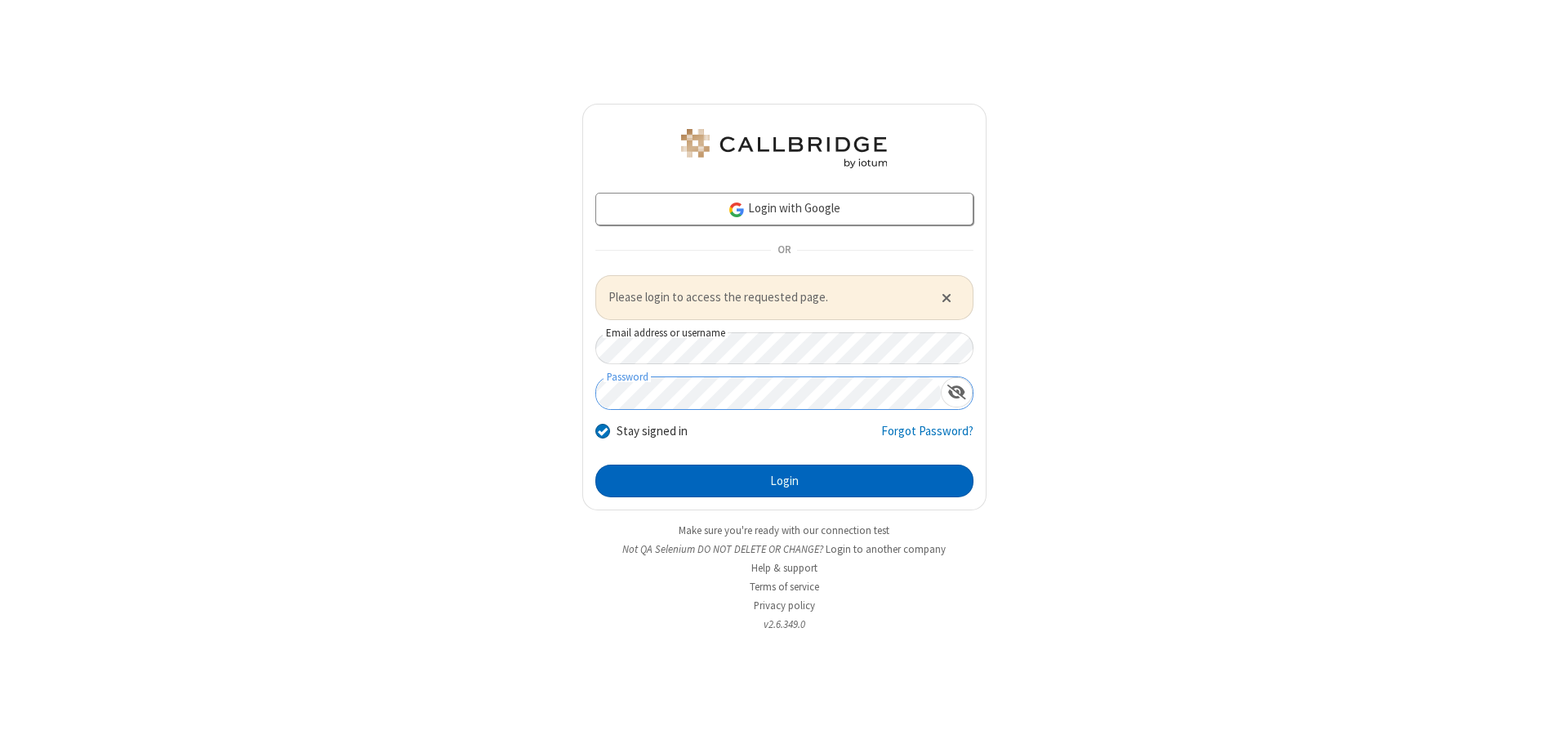
click at [784, 480] on button "Login" at bounding box center [784, 481] width 378 height 33
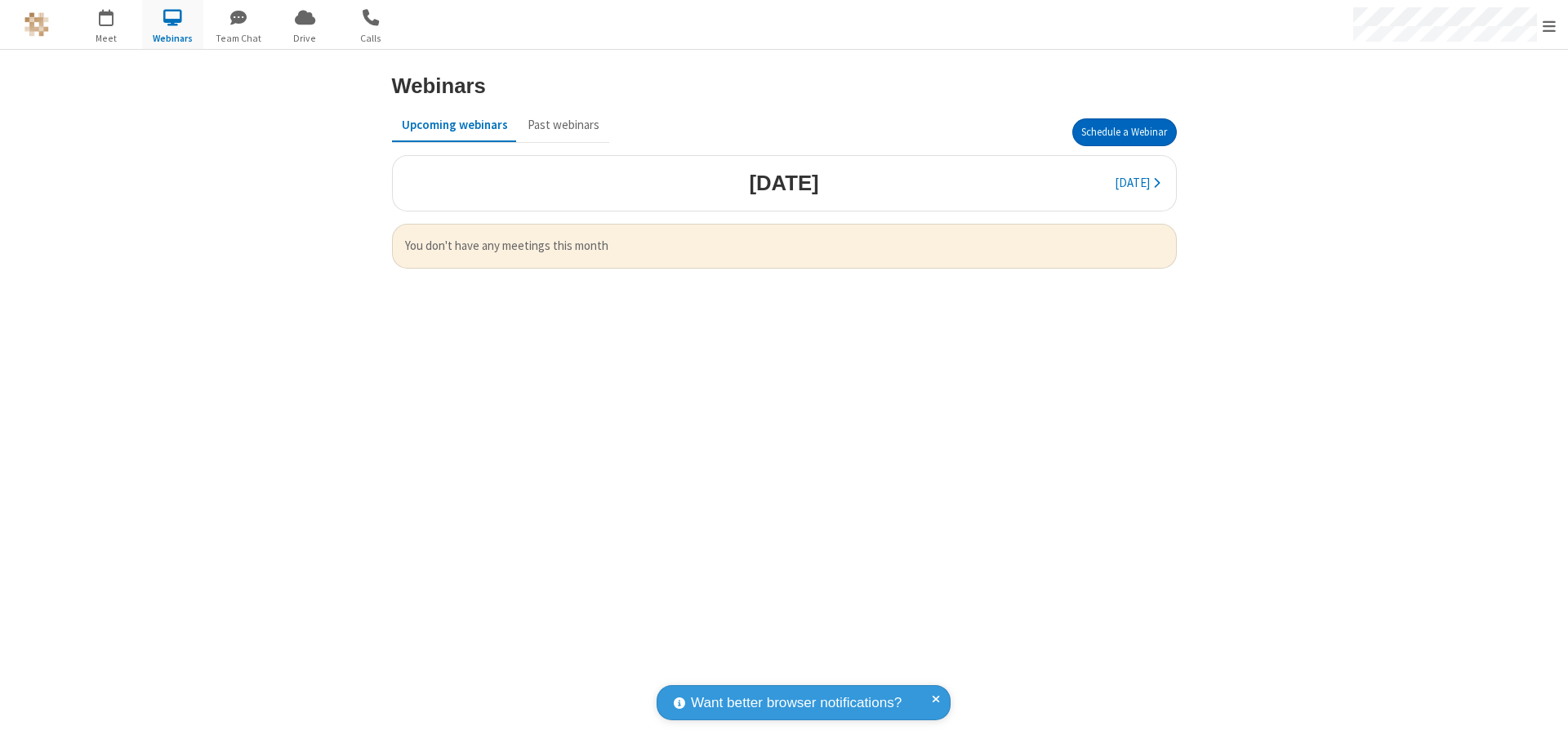
click at [1124, 132] on button "Schedule a Webinar" at bounding box center [1124, 131] width 105 height 28
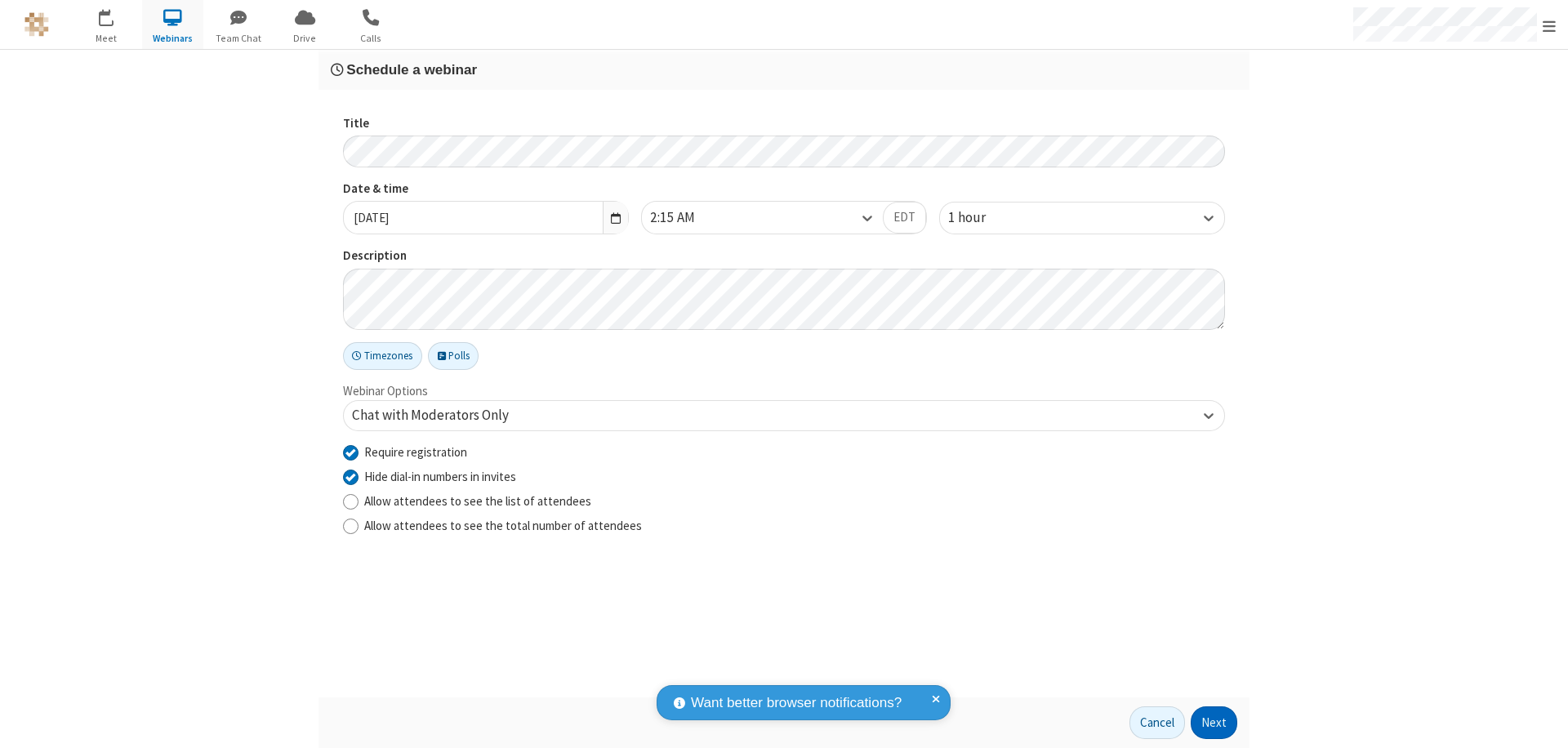
click at [1214, 722] on button "Next" at bounding box center [1214, 722] width 46 height 33
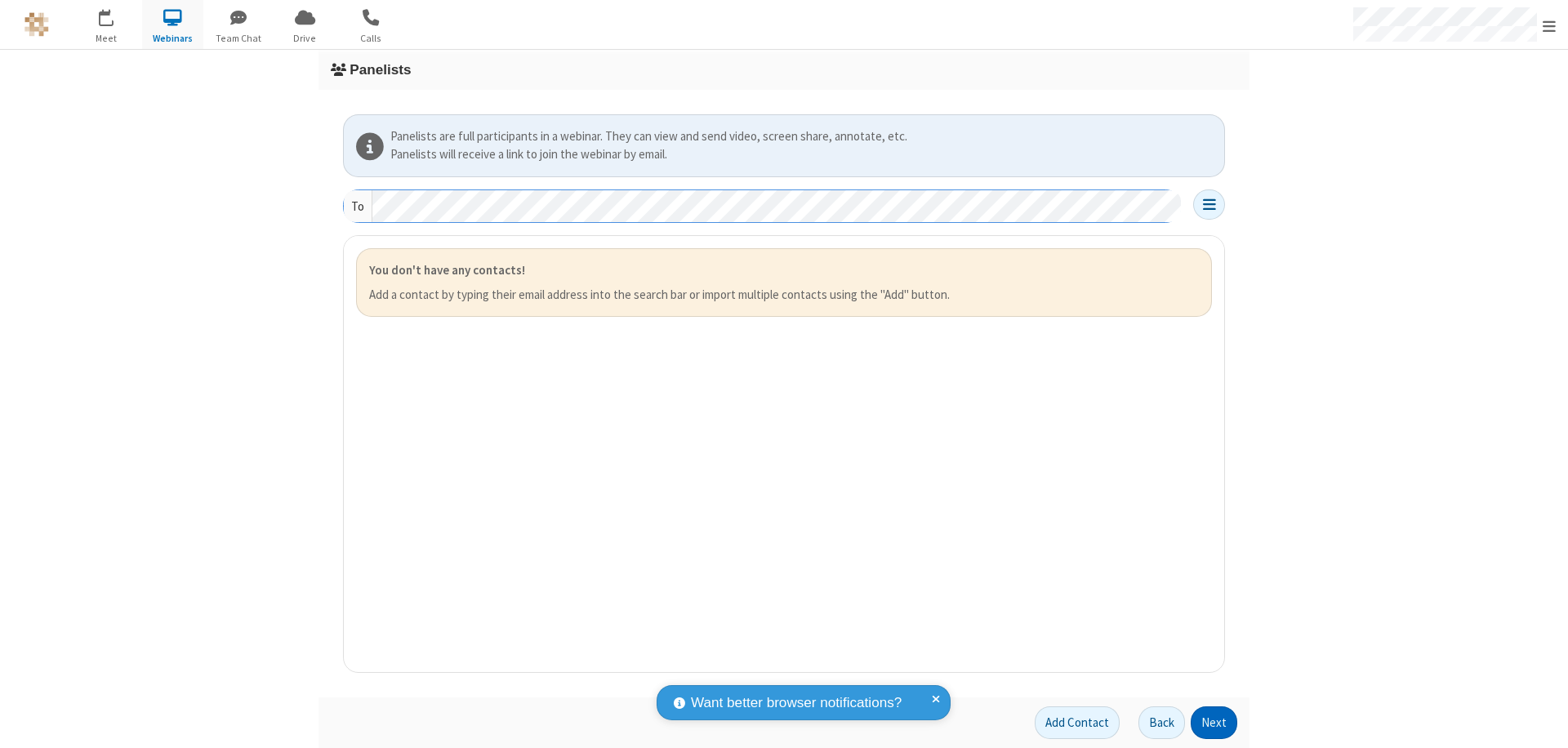
click at [1214, 722] on button "Next" at bounding box center [1214, 722] width 46 height 33
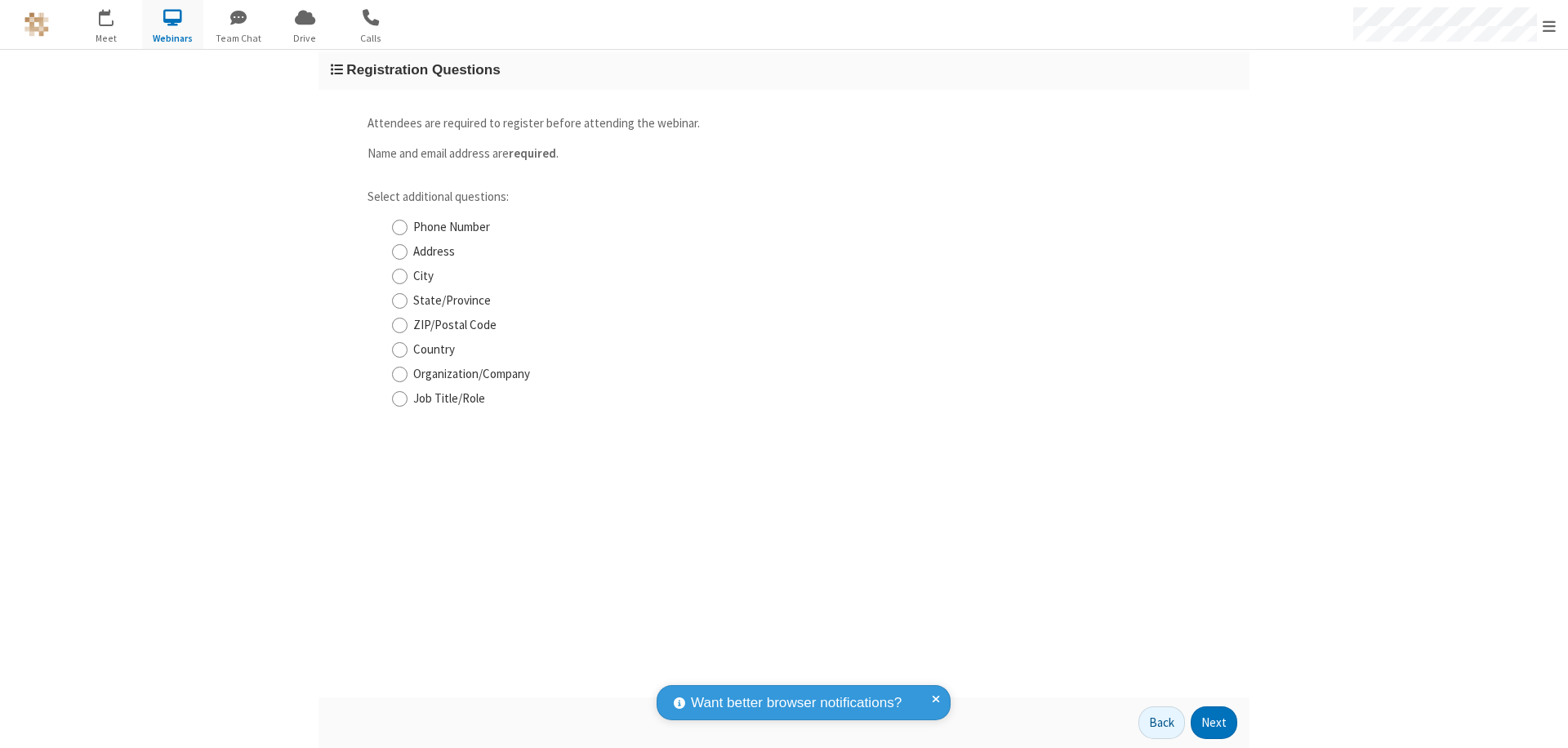
click at [400, 227] on input "Phone Number" at bounding box center [399, 227] width 15 height 17
checkbox input "true"
click at [1214, 722] on button "Next" at bounding box center [1214, 722] width 46 height 33
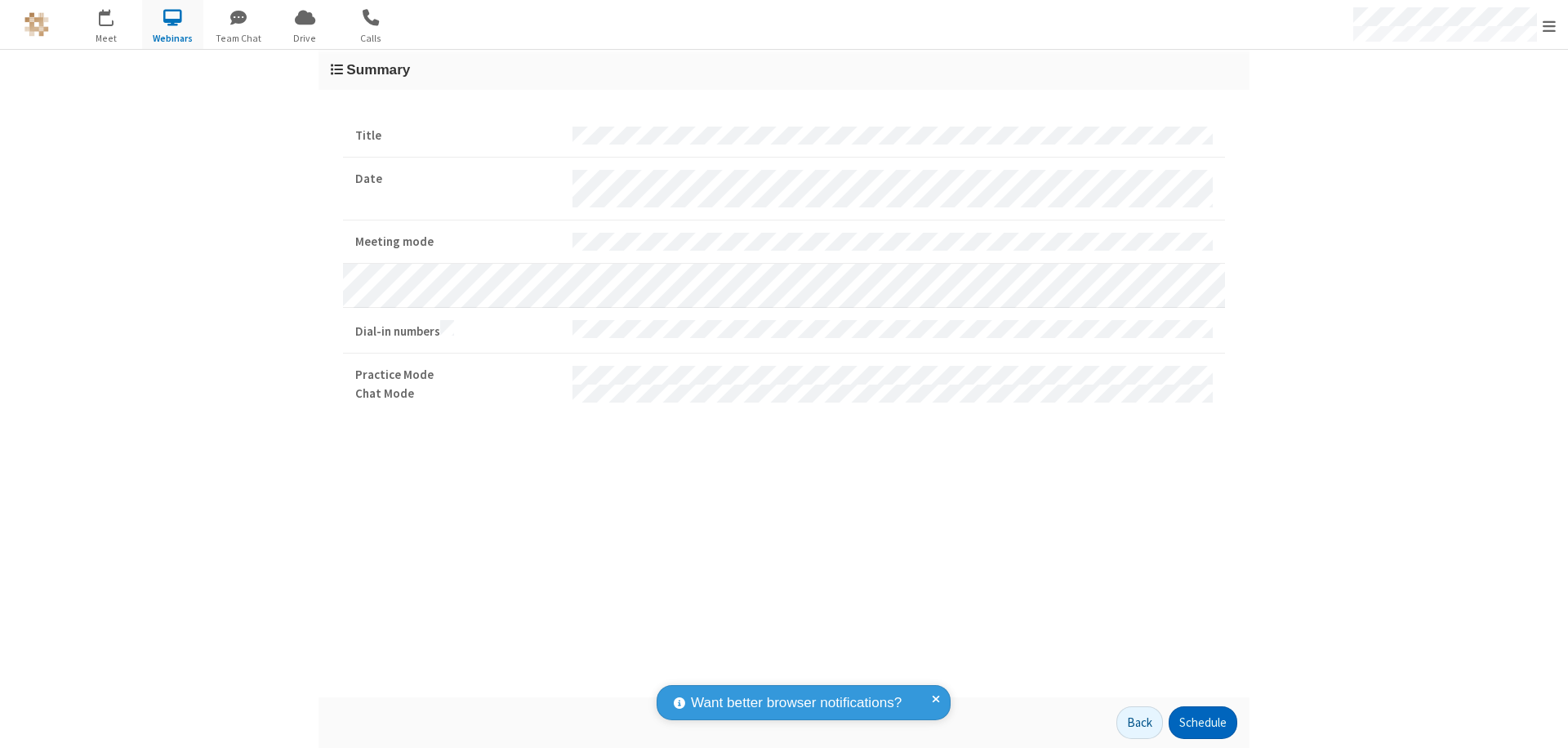
click at [1202, 722] on button "Schedule" at bounding box center [1202, 722] width 69 height 33
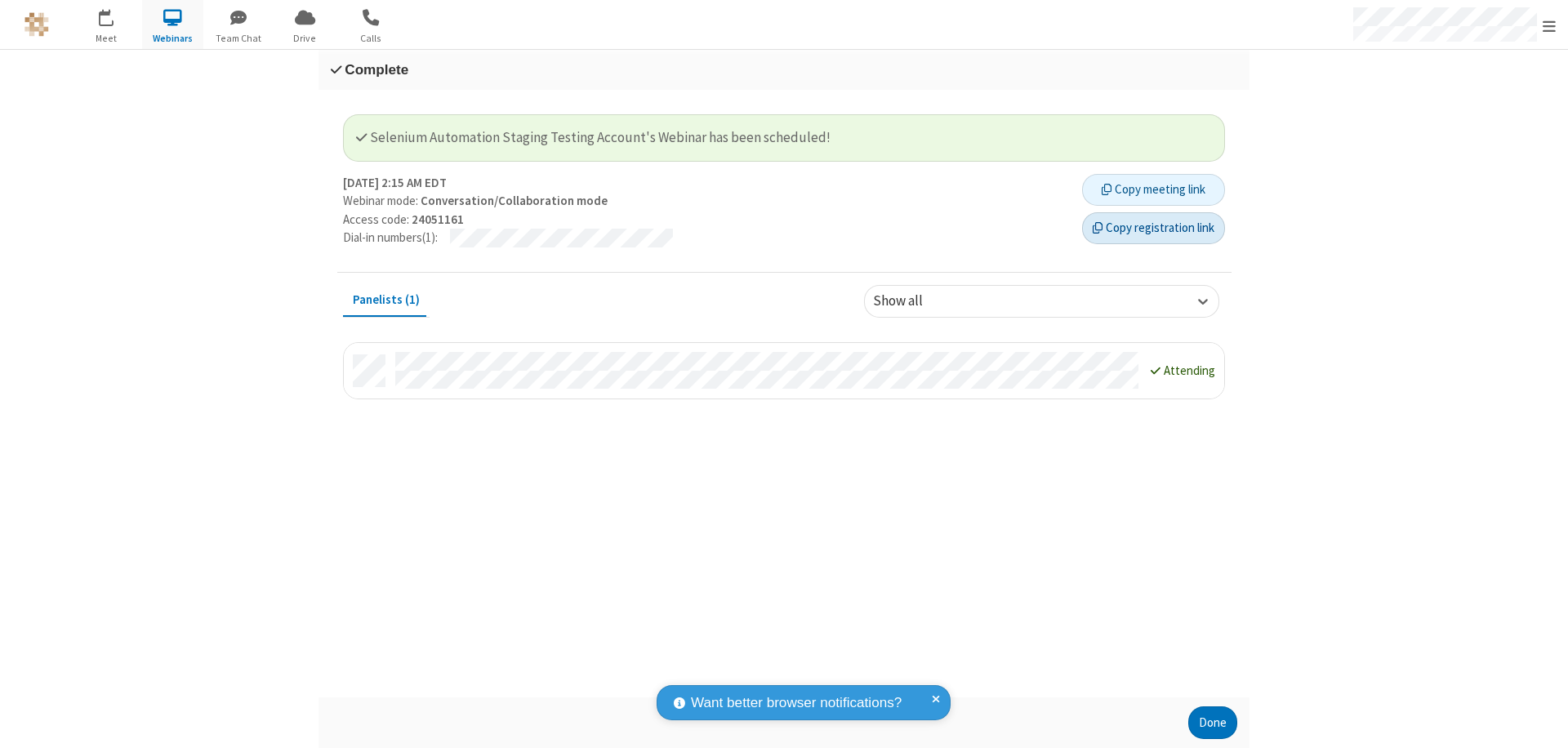
click at [1153, 228] on button "Copy registration link" at bounding box center [1153, 228] width 143 height 33
click at [1212, 722] on button "Done" at bounding box center [1212, 722] width 49 height 33
